Goal: Transaction & Acquisition: Purchase product/service

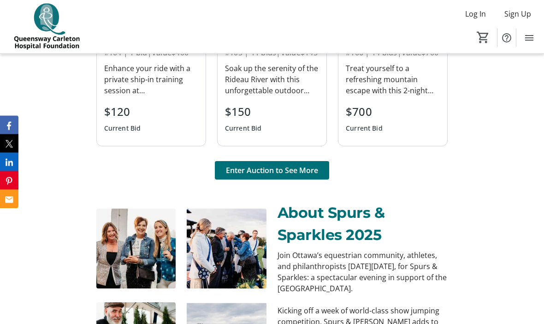
scroll to position [754, 0]
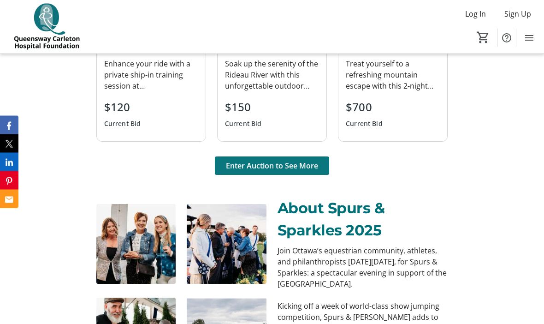
click at [290, 169] on span "Enter Auction to See More" at bounding box center [272, 165] width 92 height 11
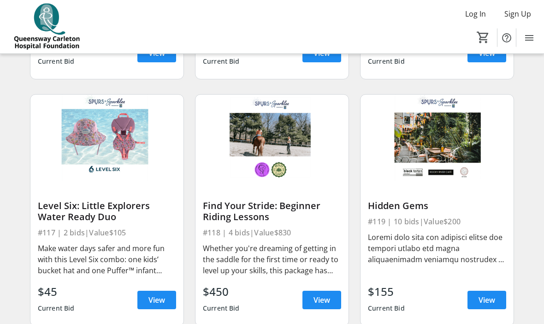
scroll to position [1276, 0]
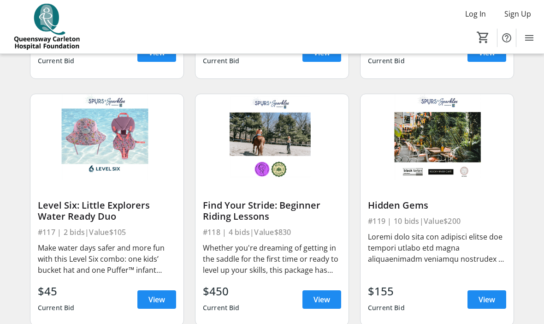
click at [130, 189] on div at bounding box center [107, 187] width 138 height 14
click at [160, 301] on span "View" at bounding box center [157, 299] width 17 height 11
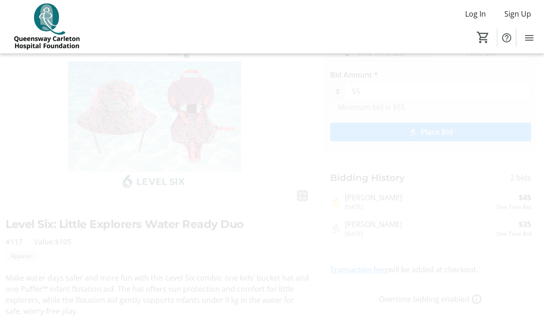
scroll to position [55, 0]
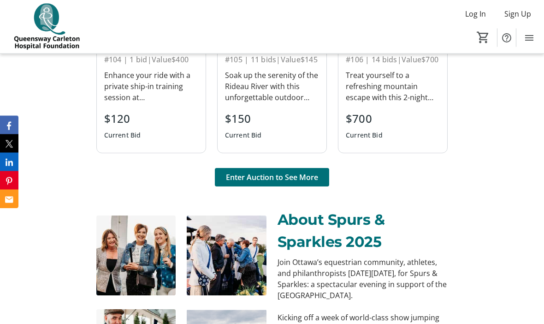
scroll to position [743, 0]
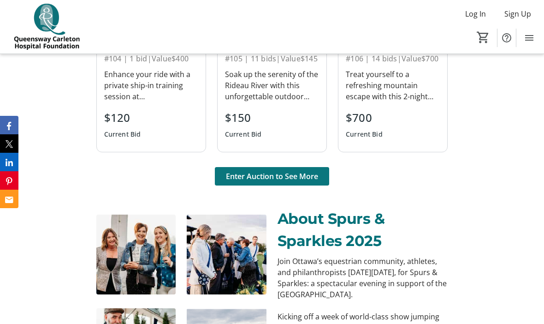
click at [303, 179] on span "Enter Auction to See More" at bounding box center [272, 176] width 92 height 11
